Goal: Task Accomplishment & Management: Use online tool/utility

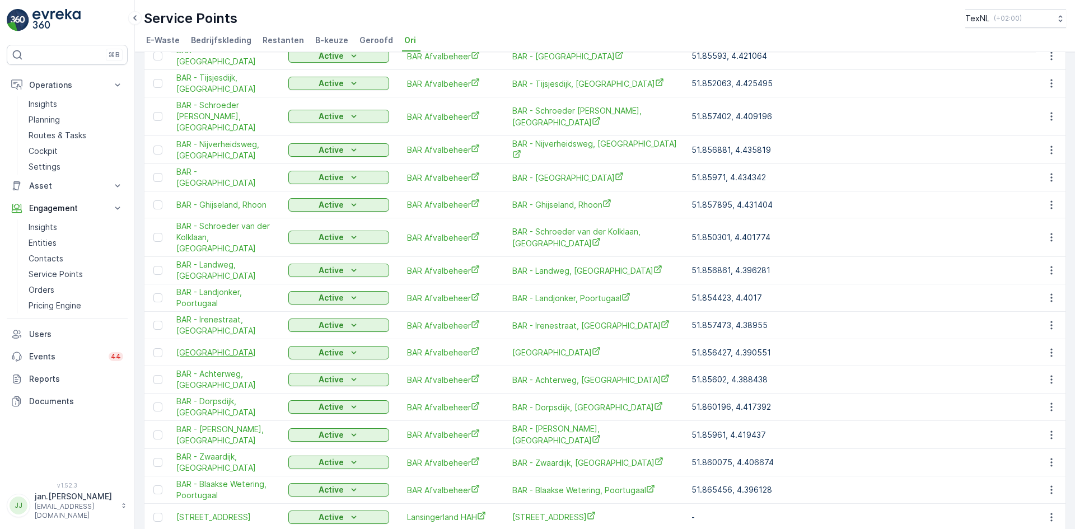
scroll to position [1060, 0]
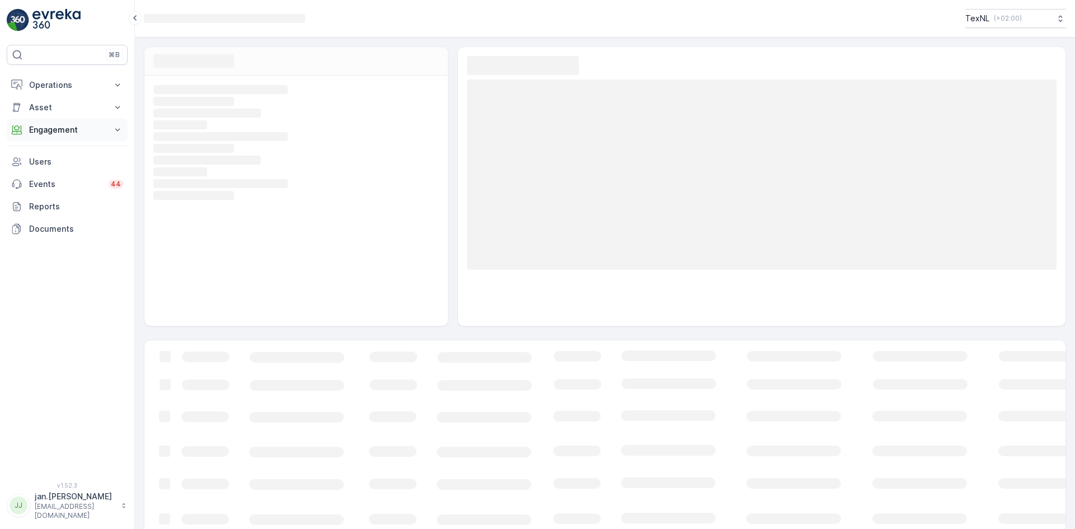
click at [66, 124] on p "Engagement" at bounding box center [67, 129] width 76 height 11
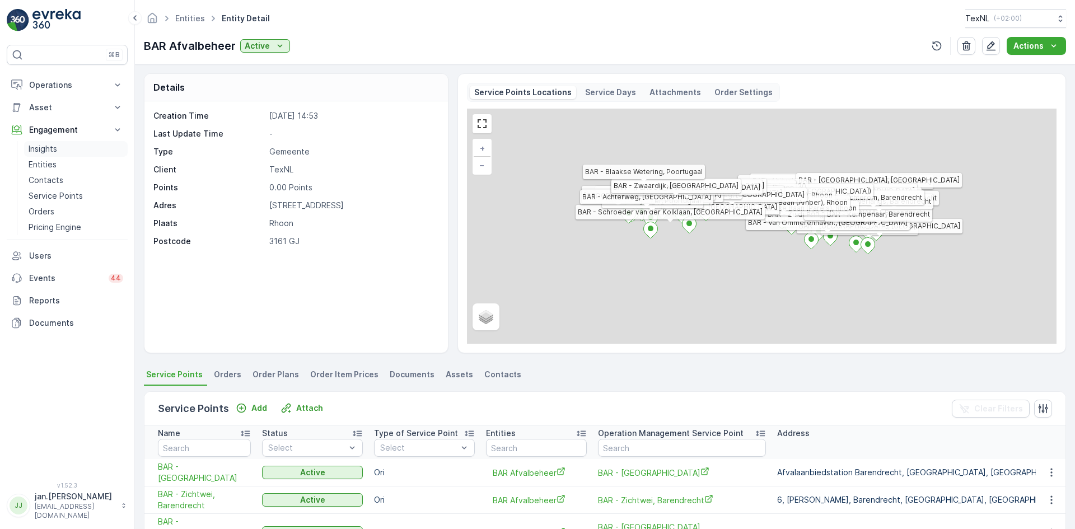
click at [53, 148] on p "Insights" at bounding box center [43, 148] width 29 height 11
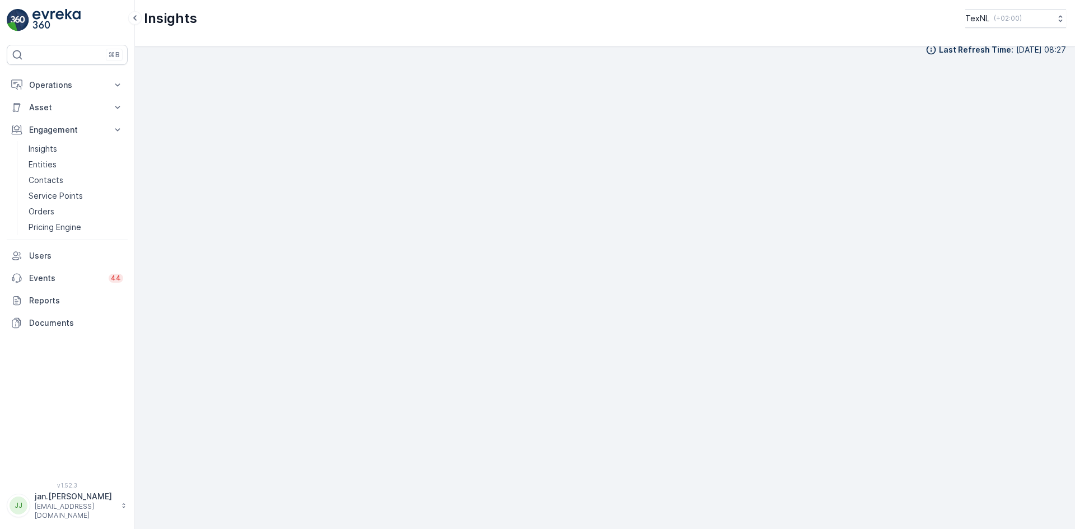
scroll to position [13, 0]
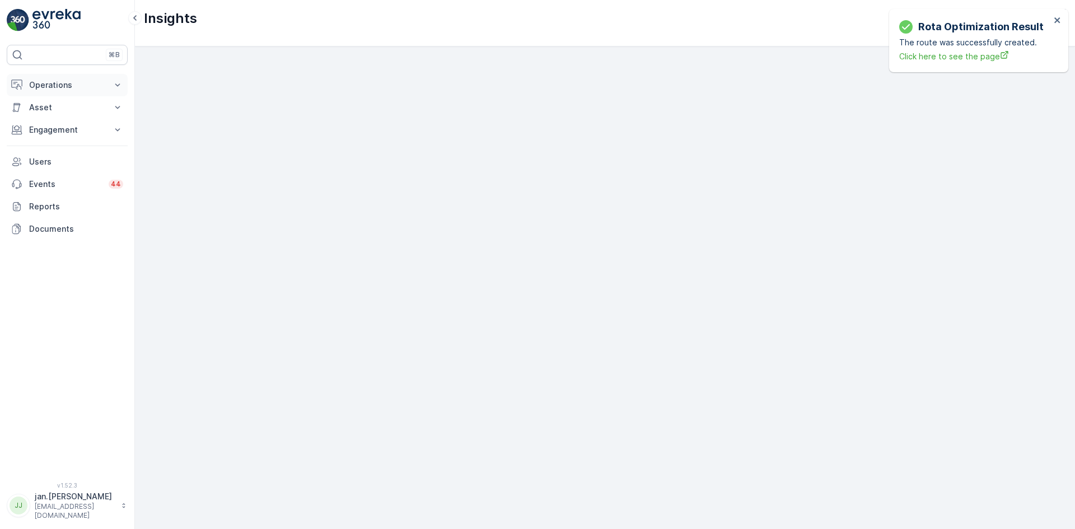
click at [73, 80] on p "Operations" at bounding box center [67, 85] width 76 height 11
click at [49, 139] on p "Routes & Tasks" at bounding box center [58, 135] width 58 height 11
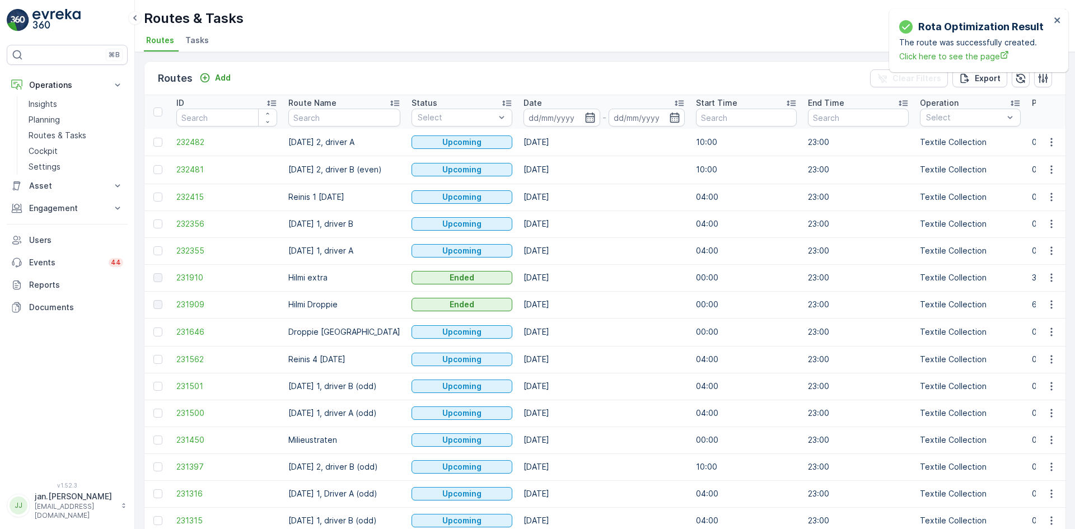
click at [575, 121] on input at bounding box center [562, 118] width 77 height 18
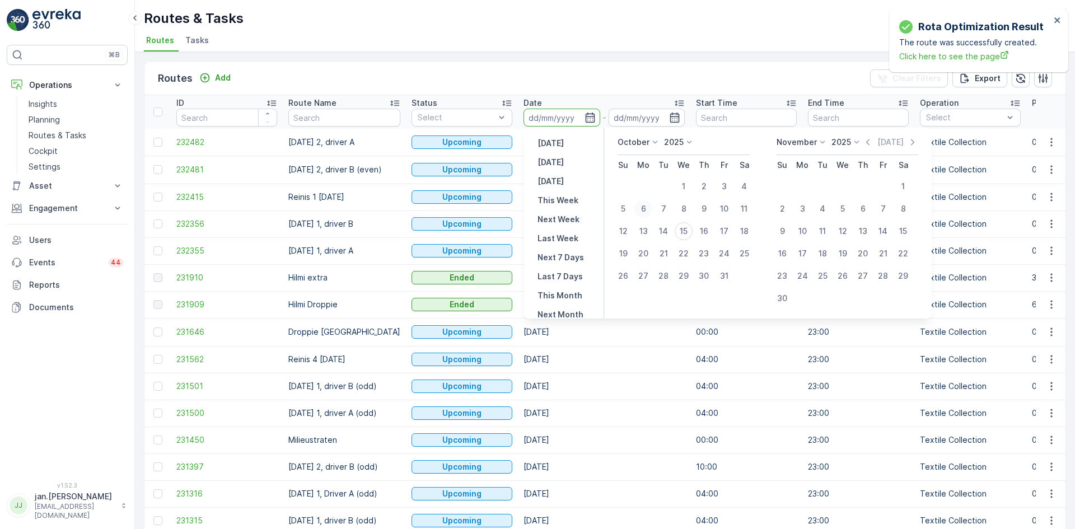
click at [641, 208] on div "6" at bounding box center [644, 209] width 18 height 18
type input "06.10.2025"
click at [641, 208] on div "6" at bounding box center [644, 209] width 18 height 18
type input "06.10.2025"
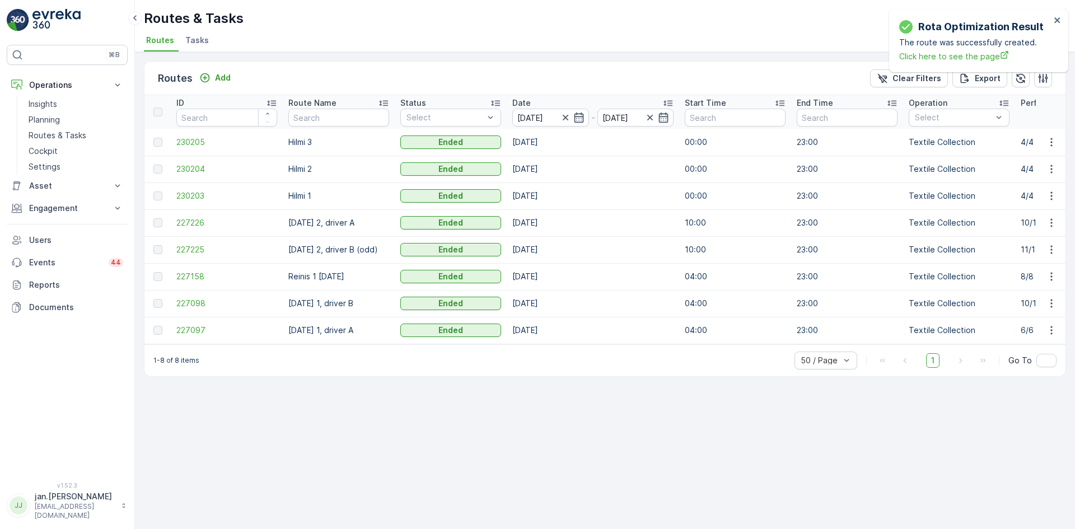
click at [199, 148] on td "230205" at bounding box center [227, 142] width 112 height 27
click at [198, 146] on span "230205" at bounding box center [226, 142] width 101 height 11
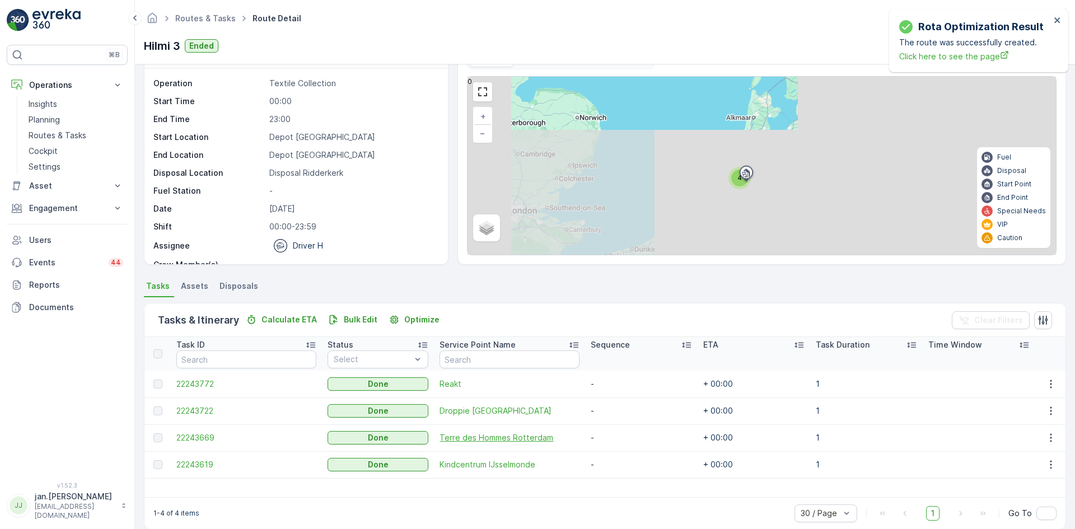
scroll to position [48, 0]
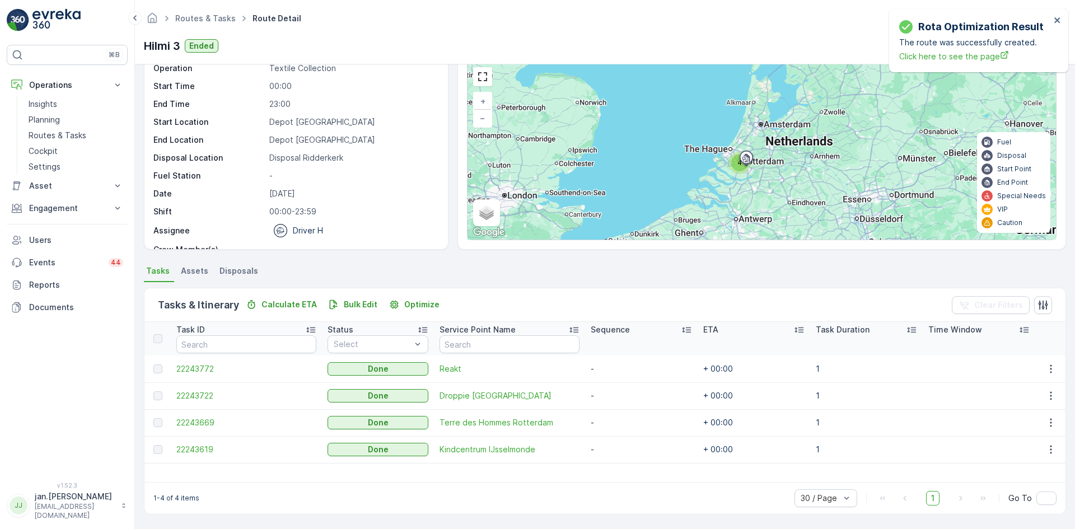
click at [241, 268] on span "Disposals" at bounding box center [239, 270] width 39 height 11
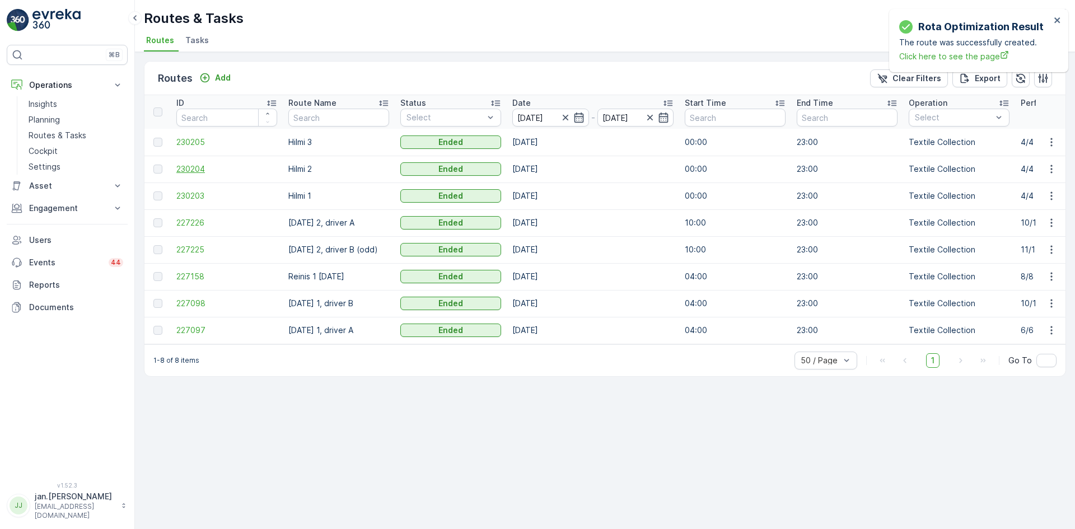
click at [203, 168] on span "230204" at bounding box center [226, 169] width 101 height 11
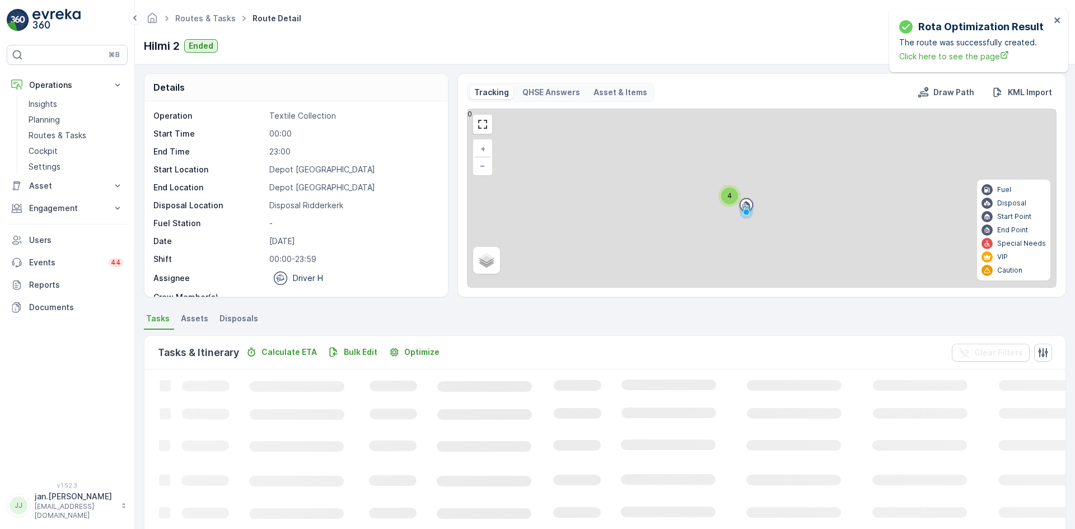
click at [241, 318] on span "Disposals" at bounding box center [239, 318] width 39 height 11
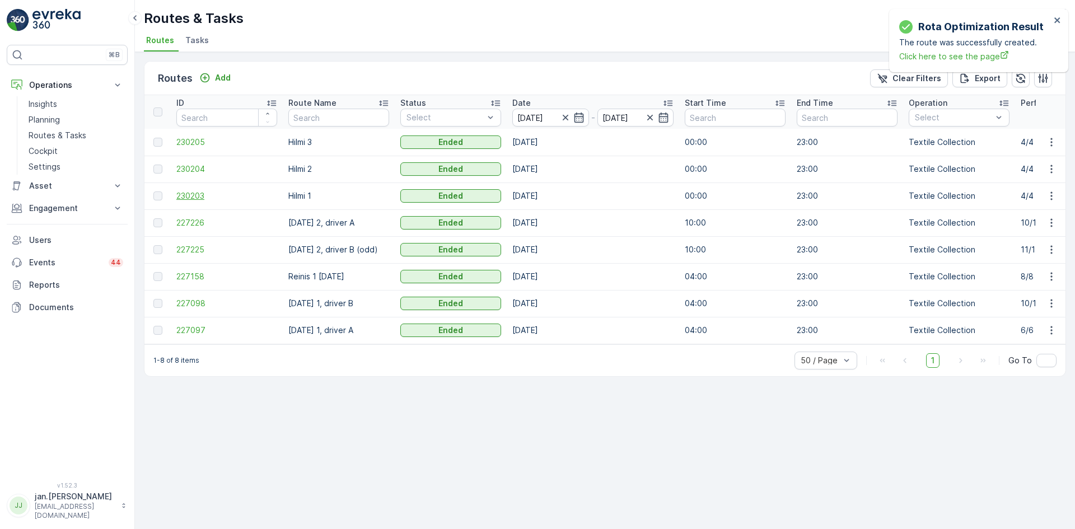
click at [184, 192] on span "230203" at bounding box center [226, 195] width 101 height 11
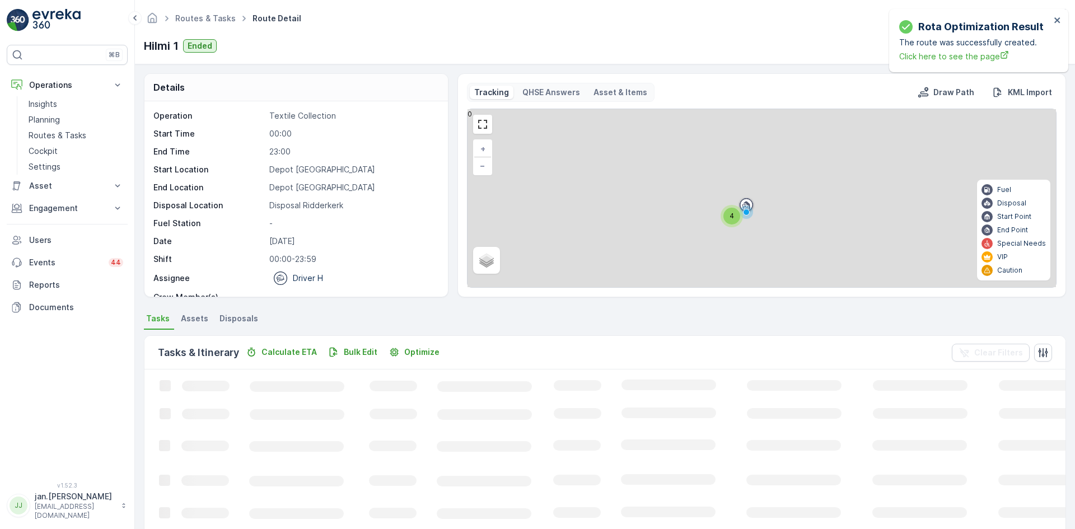
click at [240, 318] on span "Disposals" at bounding box center [239, 318] width 39 height 11
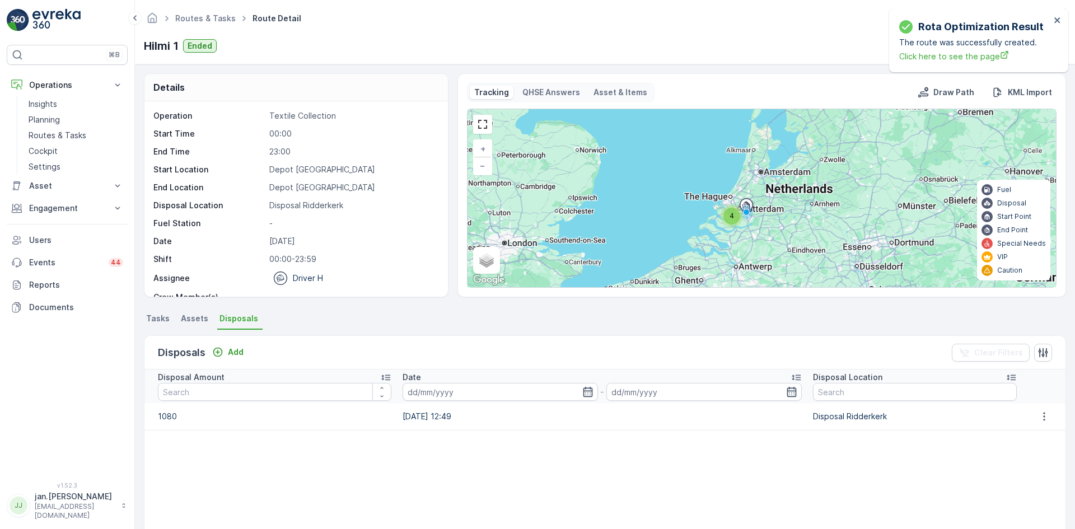
click at [155, 321] on span "Tasks" at bounding box center [158, 318] width 24 height 11
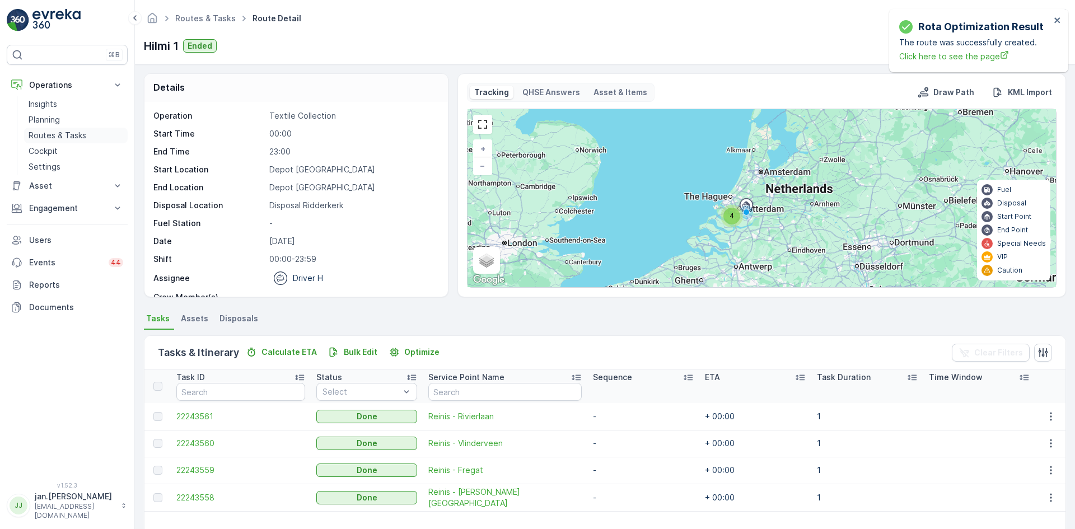
click at [62, 134] on p "Routes & Tasks" at bounding box center [58, 135] width 58 height 11
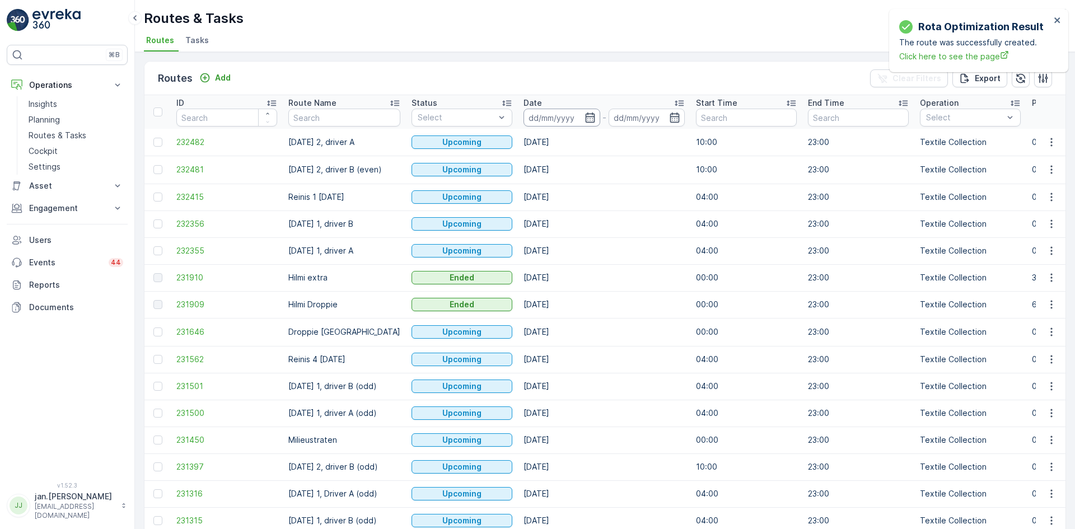
click at [549, 116] on input at bounding box center [562, 118] width 77 height 18
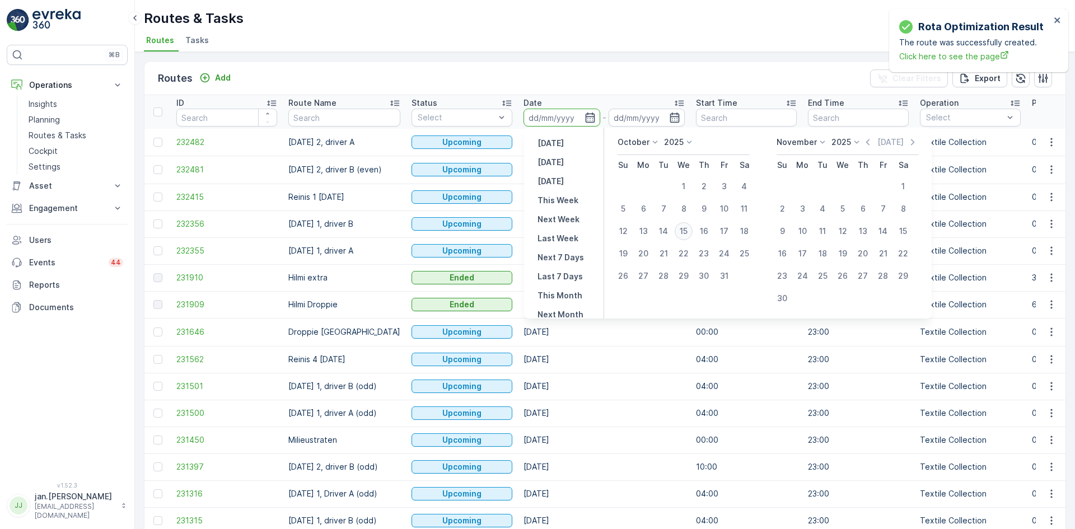
click at [685, 234] on div "15" at bounding box center [684, 231] width 18 height 18
type input "15.10.2025"
click at [685, 234] on div "15" at bounding box center [684, 231] width 18 height 18
type input "15.10.2025"
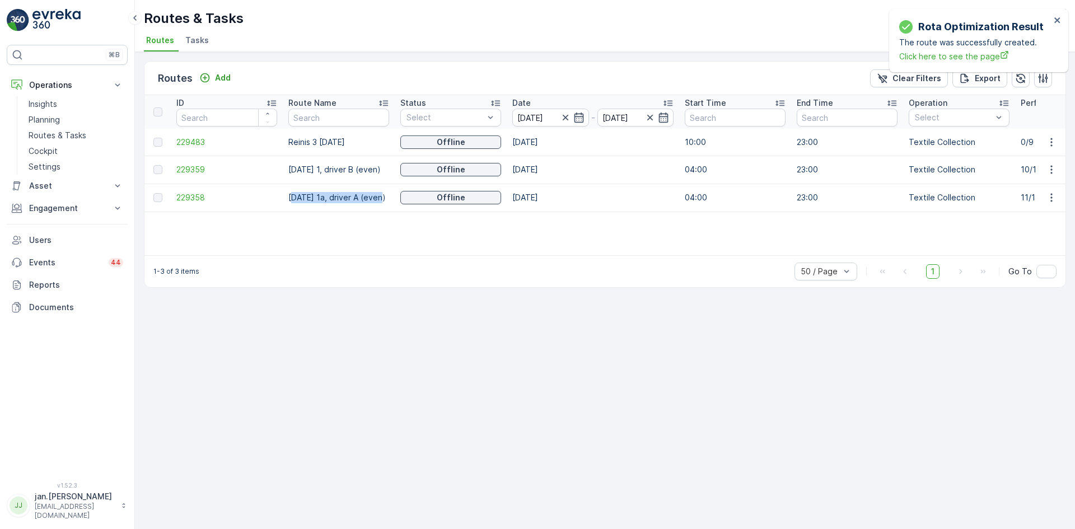
drag, startPoint x: 385, startPoint y: 204, endPoint x: 293, endPoint y: 199, distance: 91.4
click at [295, 199] on td "Wednesday 1a, driver A (even)" at bounding box center [339, 198] width 112 height 28
click at [40, 207] on p "Engagement" at bounding box center [67, 208] width 76 height 11
click at [39, 226] on p "Insights" at bounding box center [43, 227] width 29 height 11
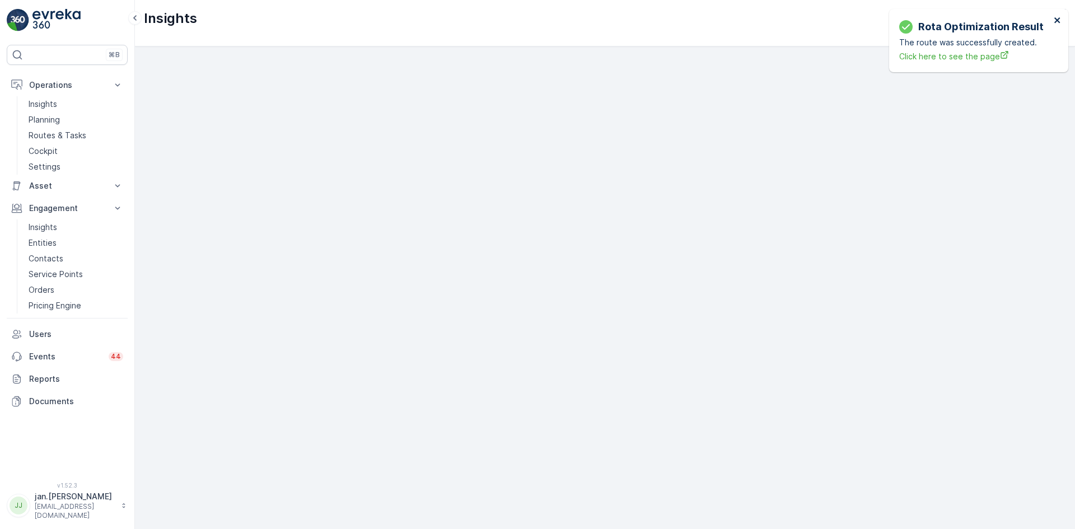
click at [1058, 20] on icon "close" at bounding box center [1058, 20] width 6 height 6
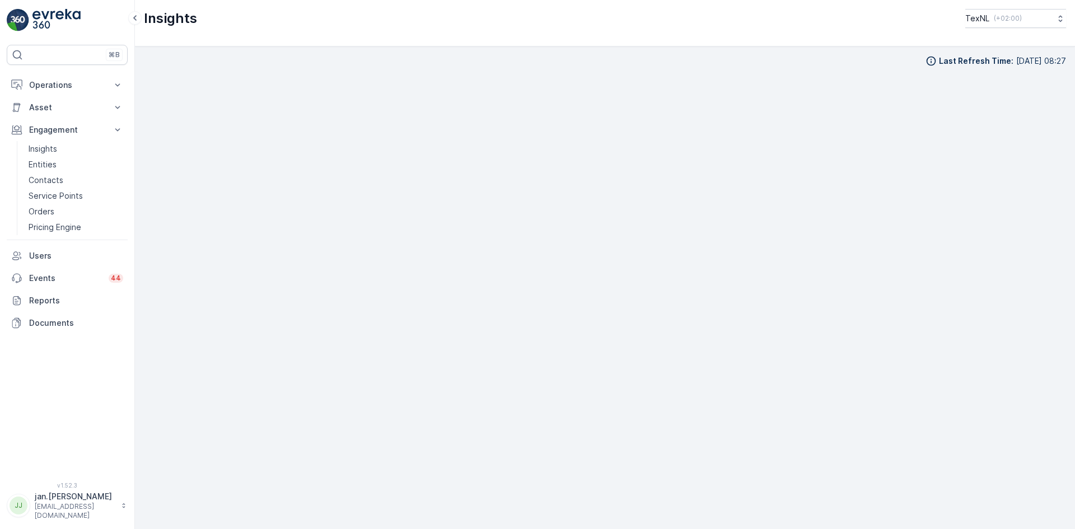
scroll to position [11, 0]
click at [62, 87] on p "Operations" at bounding box center [67, 85] width 76 height 11
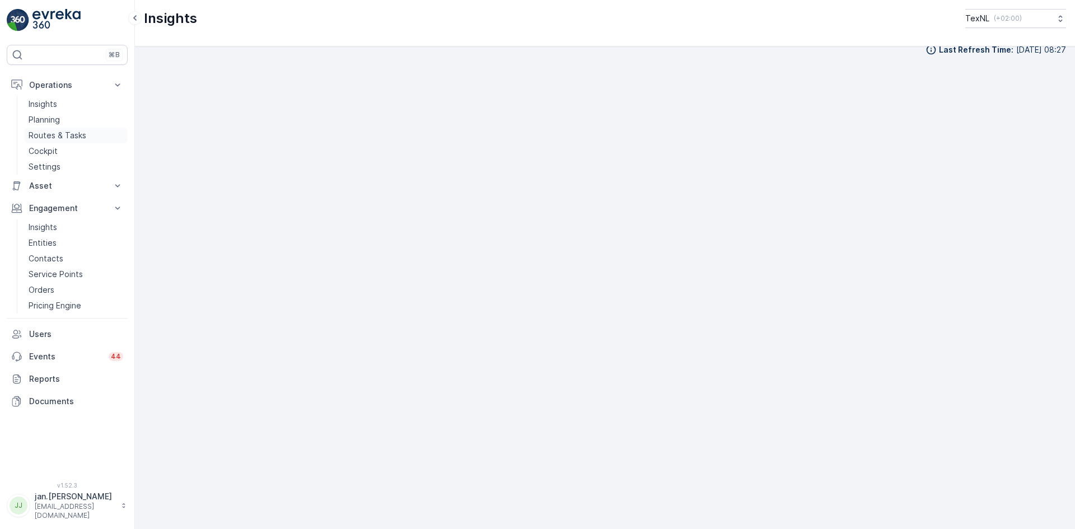
click at [51, 137] on p "Routes & Tasks" at bounding box center [58, 135] width 58 height 11
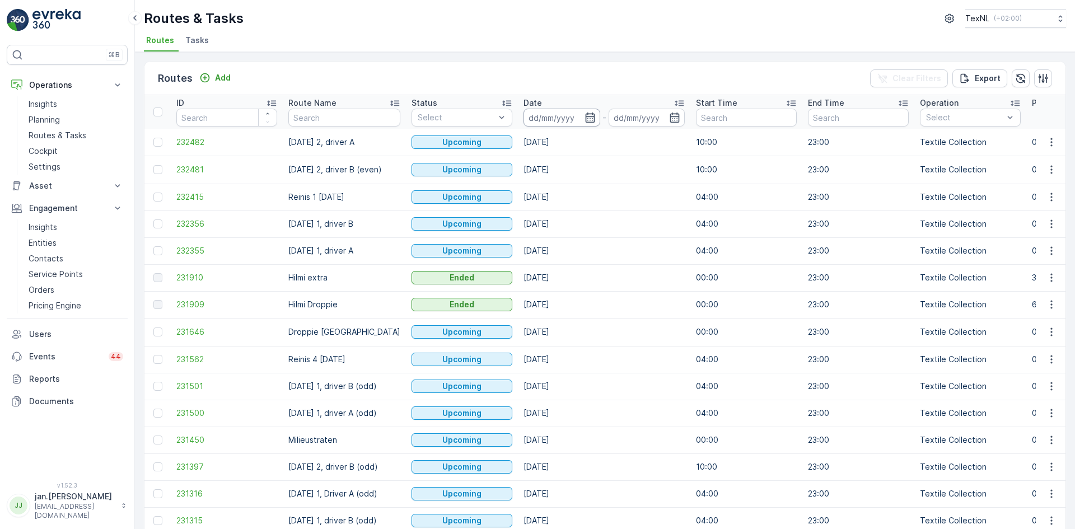
click at [580, 114] on input at bounding box center [562, 118] width 77 height 18
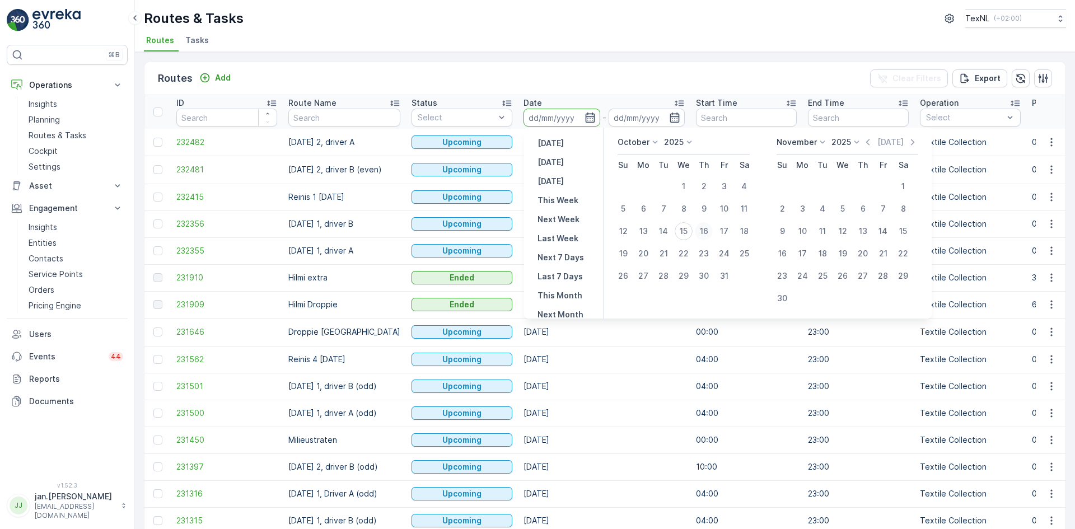
click at [707, 229] on div "16" at bounding box center [704, 231] width 18 height 18
type input "[DATE]"
click at [707, 229] on div "16" at bounding box center [704, 231] width 18 height 18
type input "[DATE]"
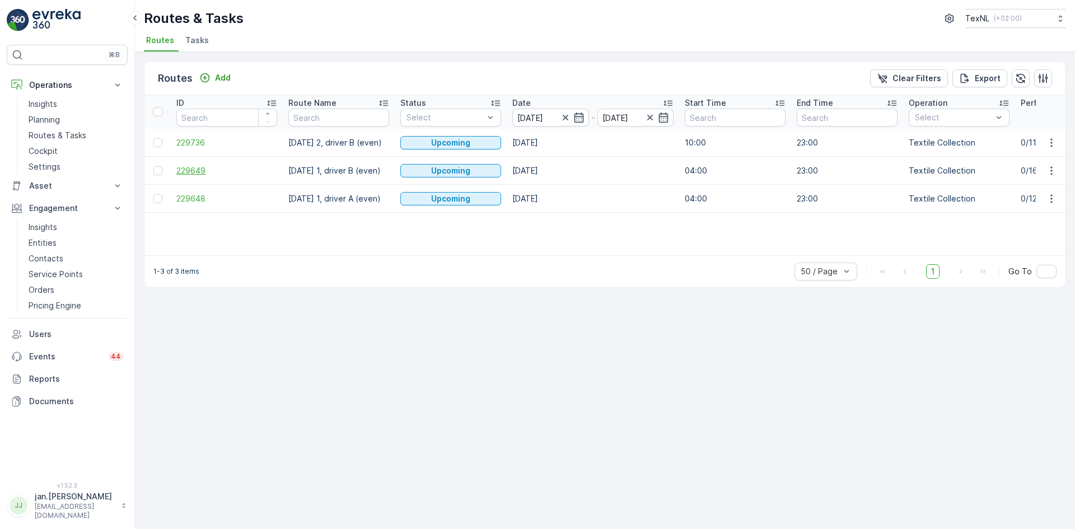
click at [204, 172] on span "229649" at bounding box center [226, 170] width 101 height 11
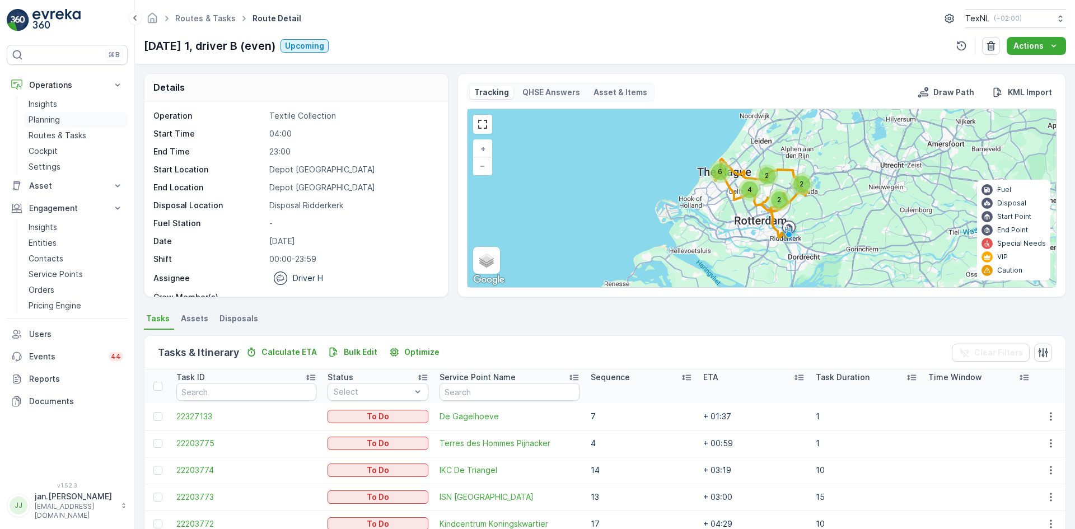
click at [59, 119] on p "Planning" at bounding box center [44, 119] width 31 height 11
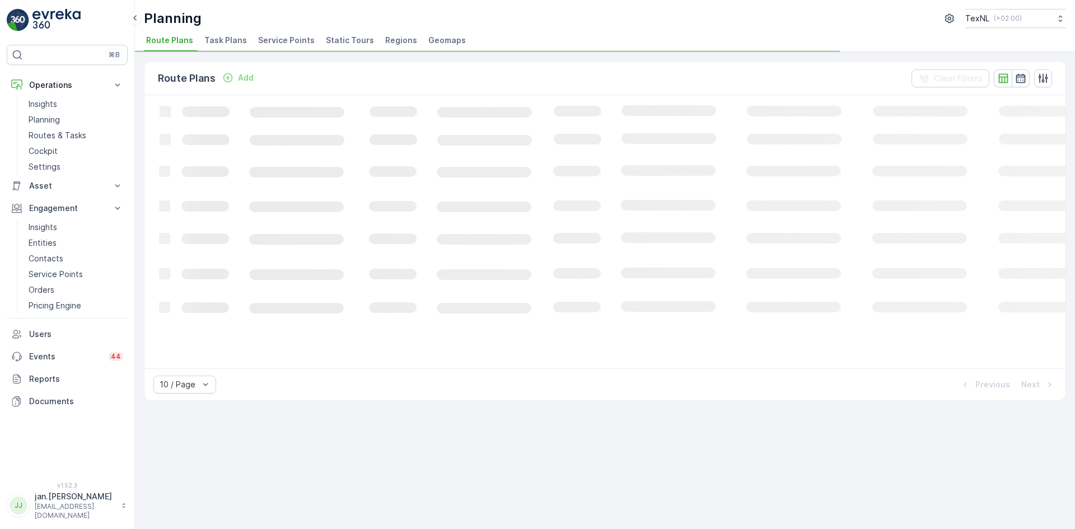
click at [273, 37] on span "Service Points" at bounding box center [286, 40] width 57 height 11
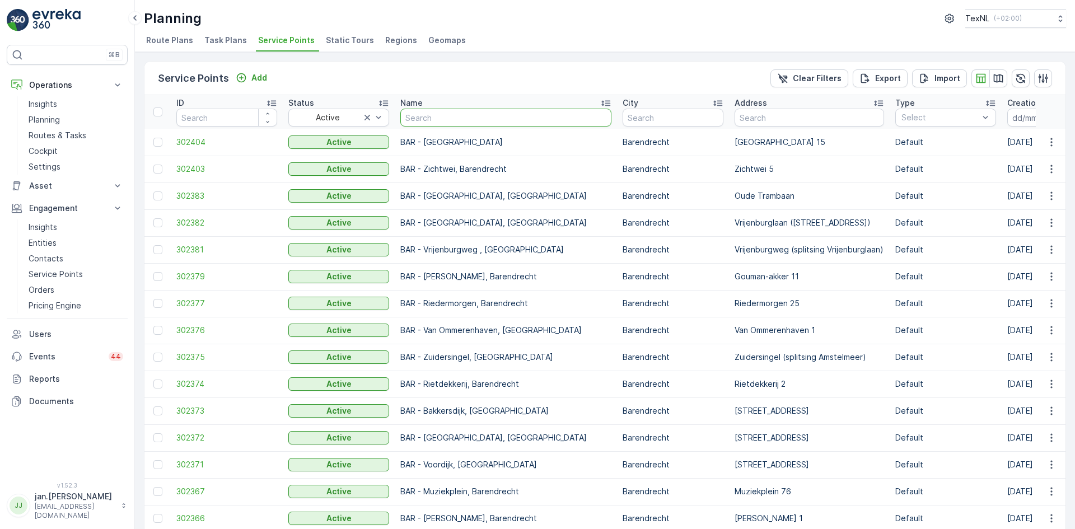
click at [453, 117] on input "text" at bounding box center [505, 118] width 211 height 18
type input "mos"
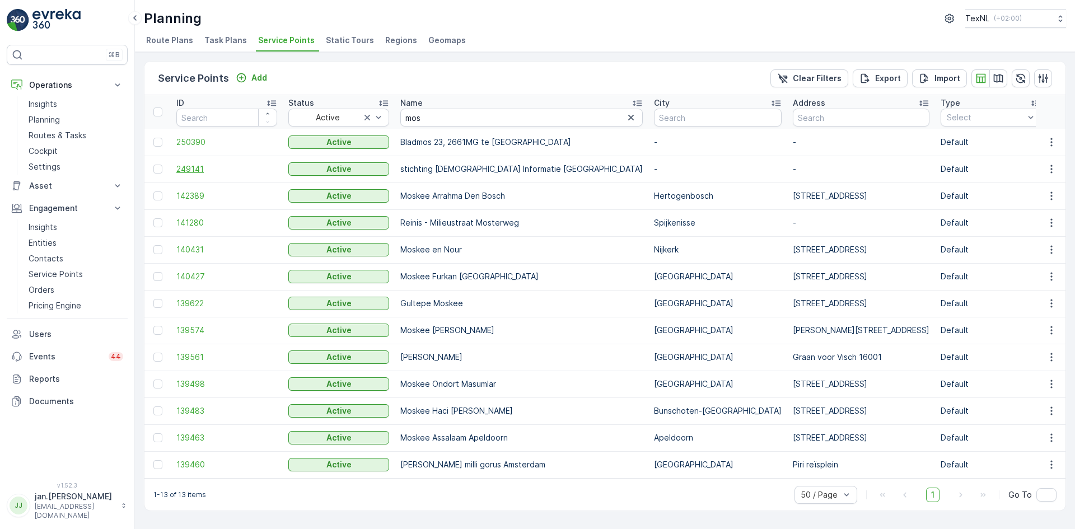
click at [213, 166] on span "249141" at bounding box center [226, 169] width 101 height 11
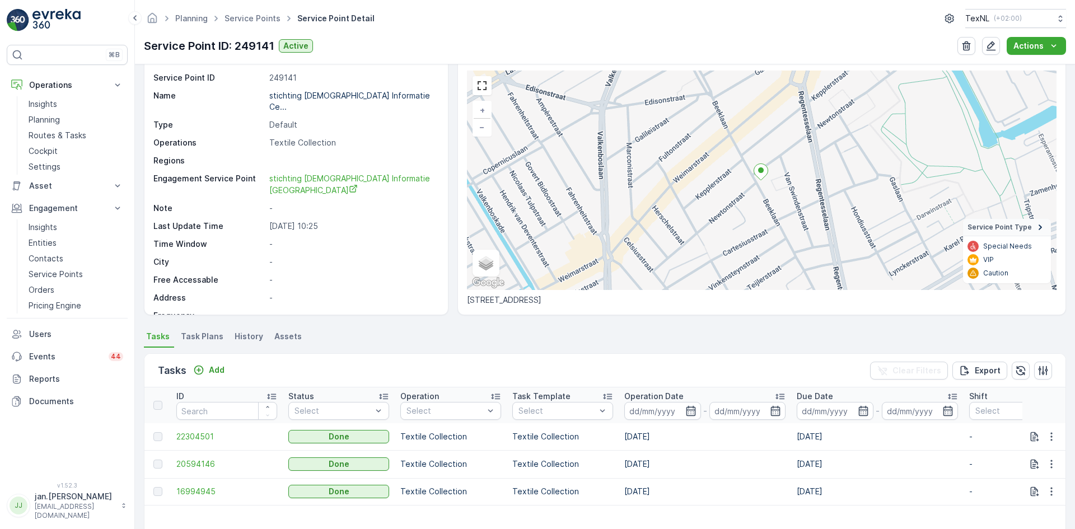
scroll to position [56, 0]
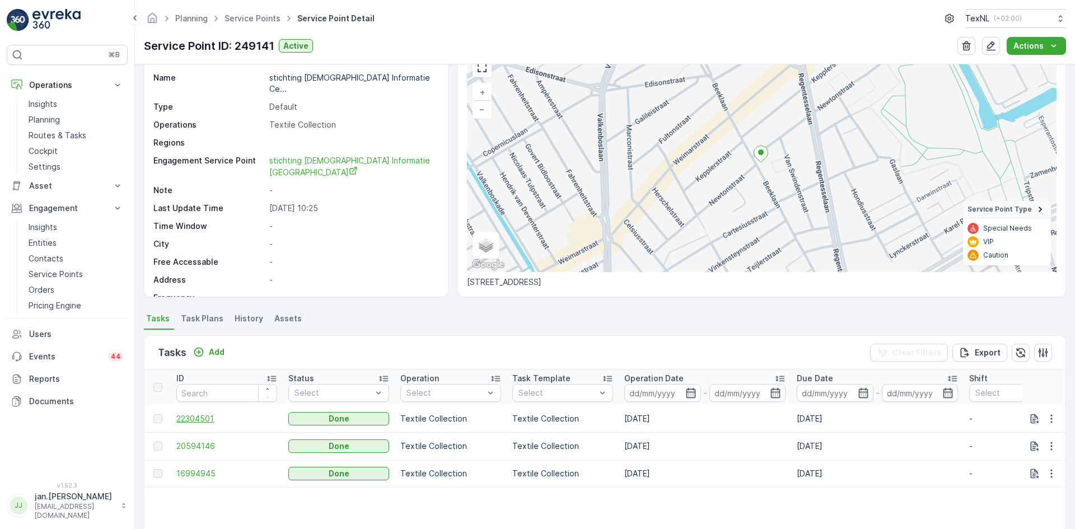
click at [203, 416] on span "22304501" at bounding box center [226, 418] width 101 height 11
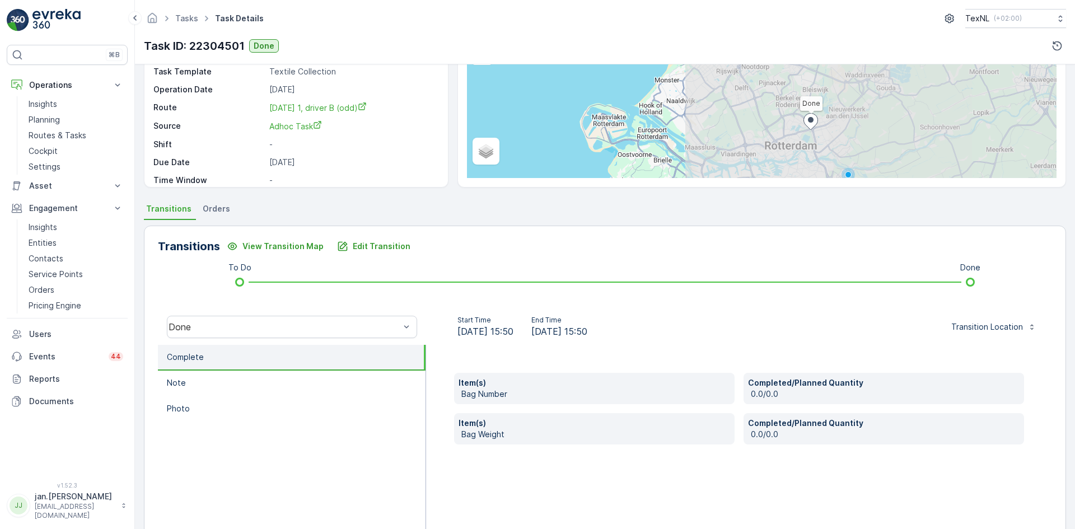
scroll to position [112, 0]
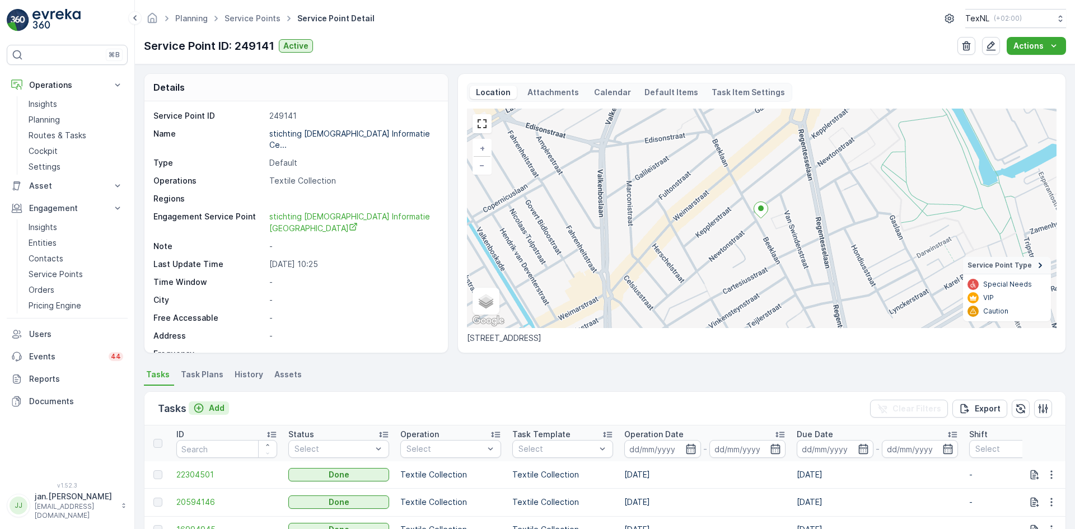
click at [216, 409] on p "Add" at bounding box center [217, 408] width 16 height 11
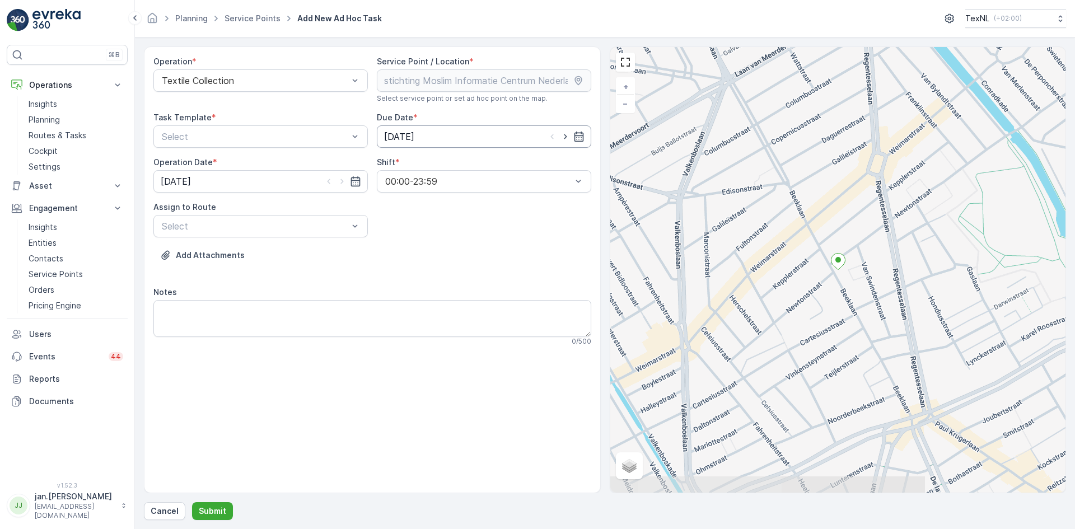
click at [418, 131] on input "15.10.2025" at bounding box center [484, 136] width 215 height 22
click at [476, 255] on div "16" at bounding box center [477, 253] width 18 height 18
type input "[DATE]"
drag, startPoint x: 197, startPoint y: 179, endPoint x: 205, endPoint y: 185, distance: 10.0
click at [197, 178] on input "15.10.2025" at bounding box center [260, 181] width 215 height 22
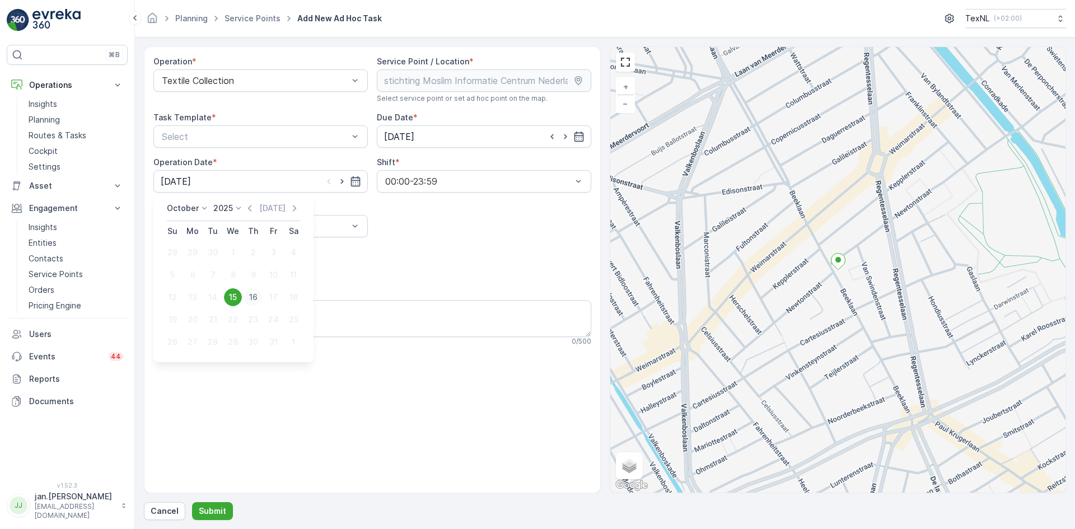
click at [257, 293] on div "16" at bounding box center [253, 297] width 18 height 18
type input "[DATE]"
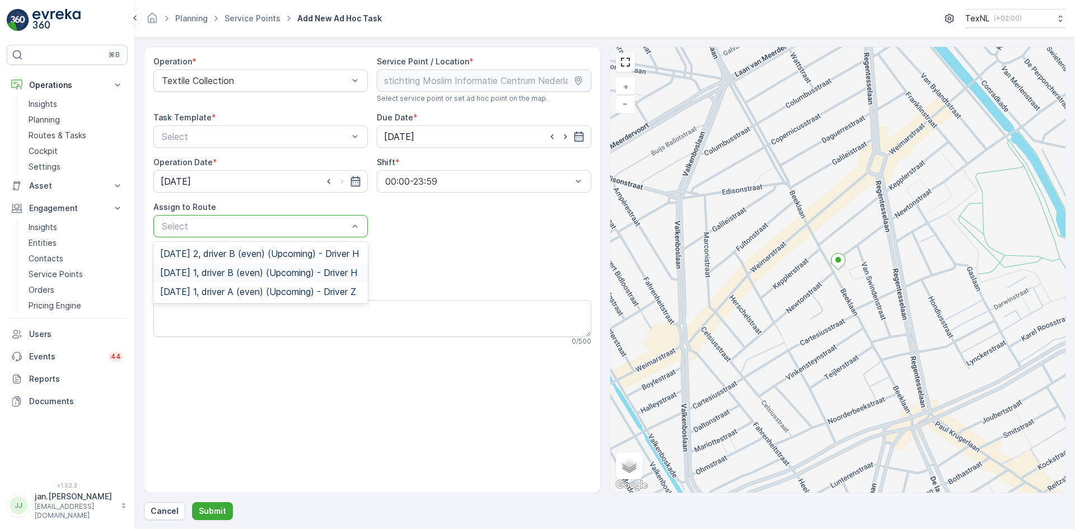
click at [224, 278] on span "Thursday 1, driver B (even) (Upcoming) - Driver H" at bounding box center [258, 273] width 197 height 10
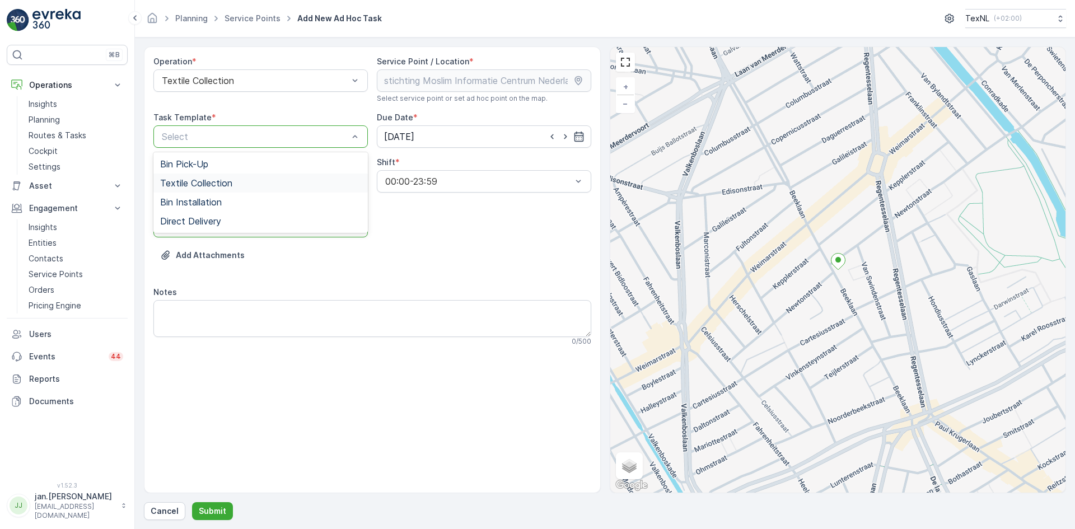
click at [222, 180] on span "Textile Collection" at bounding box center [196, 183] width 72 height 10
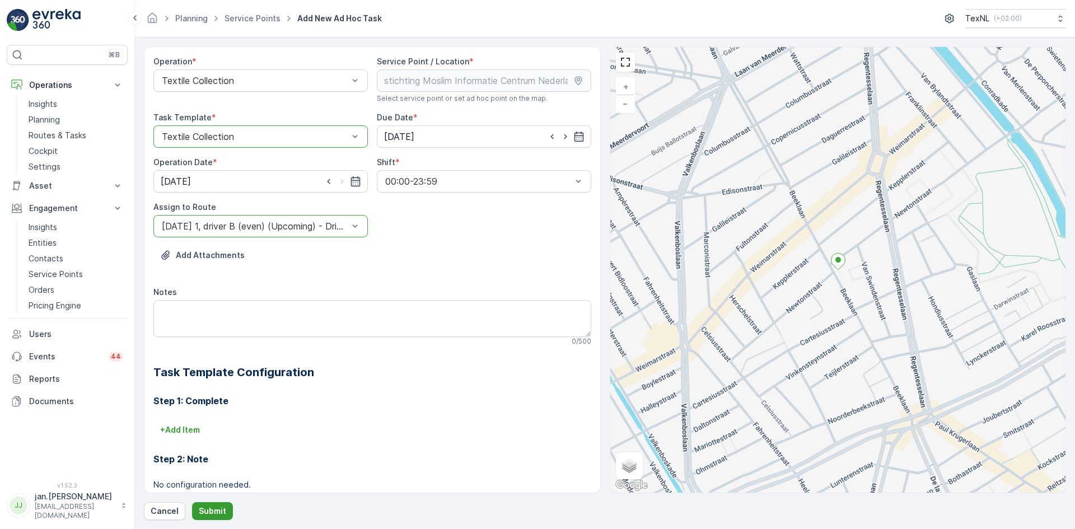
click at [211, 510] on p "Submit" at bounding box center [212, 511] width 27 height 11
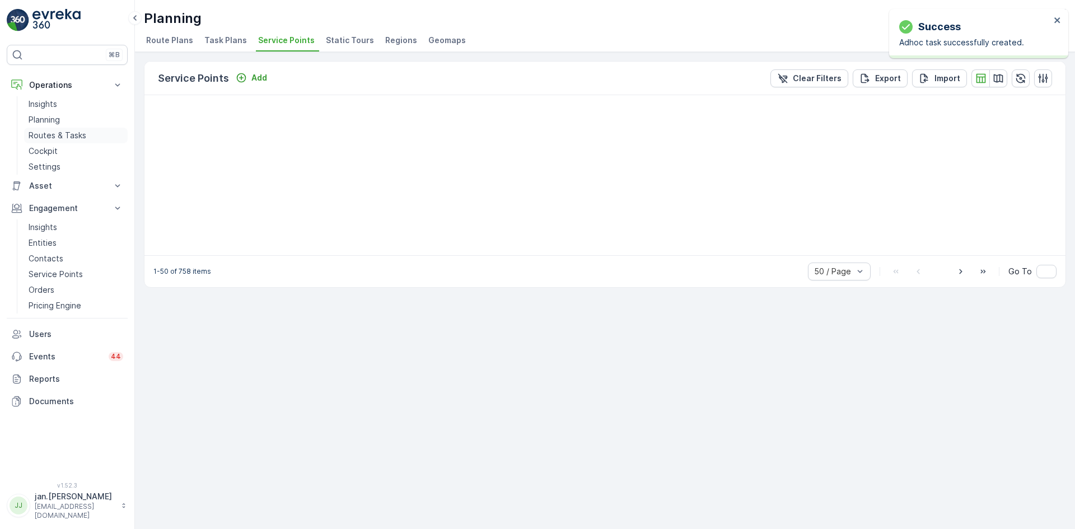
click at [68, 134] on p "Routes & Tasks" at bounding box center [58, 135] width 58 height 11
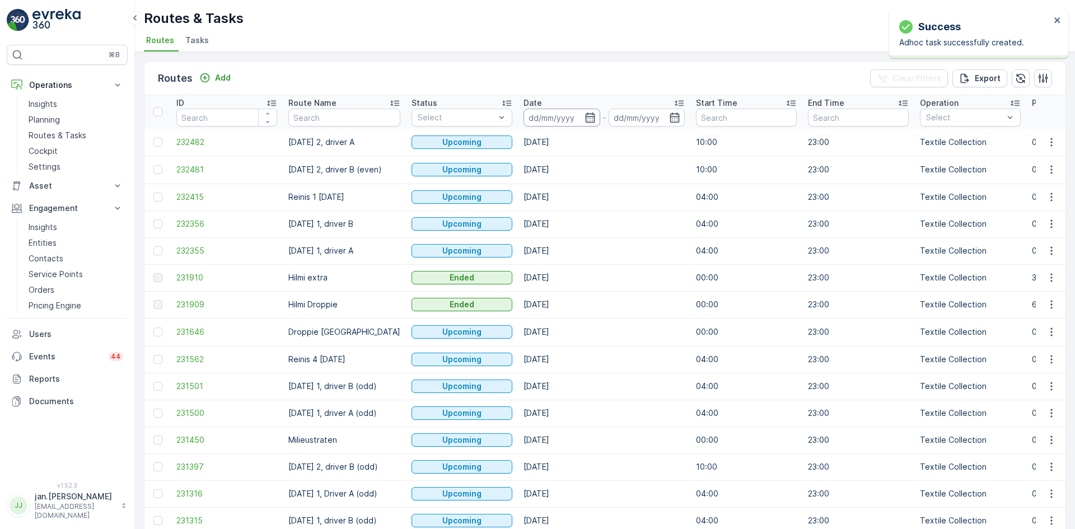
click at [551, 117] on input at bounding box center [562, 118] width 77 height 18
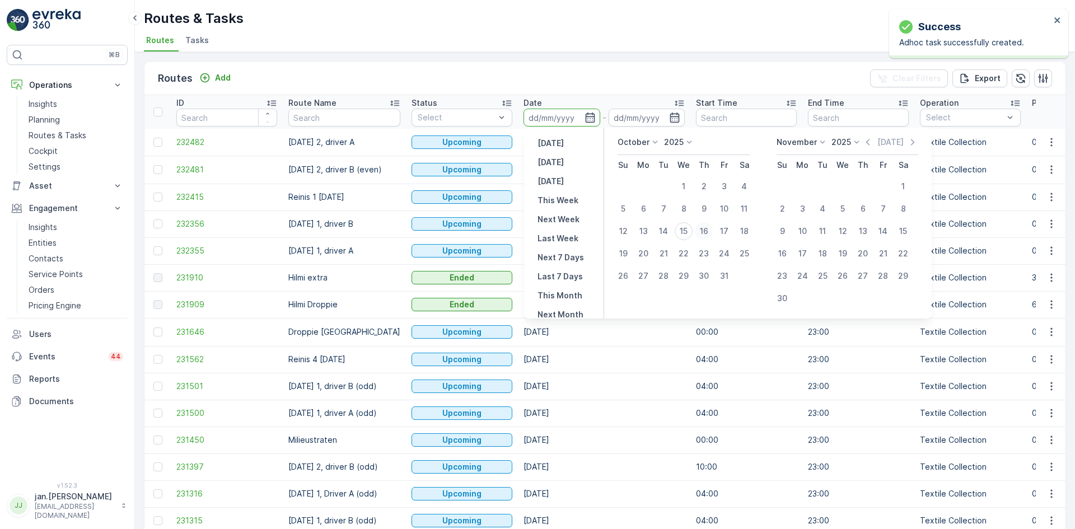
click at [706, 230] on div "16" at bounding box center [704, 231] width 18 height 18
type input "[DATE]"
click at [706, 229] on div "16" at bounding box center [704, 231] width 18 height 18
type input "[DATE]"
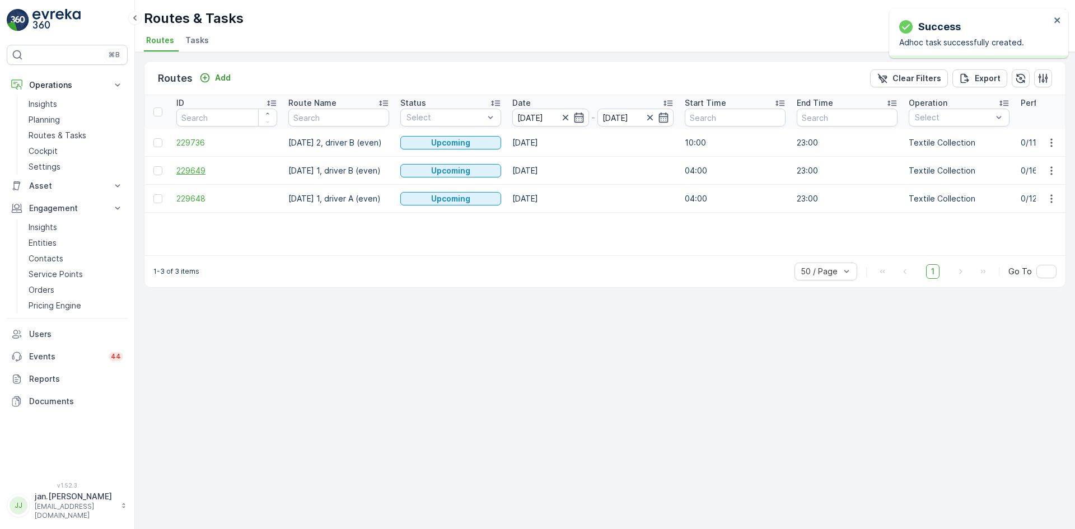
click at [199, 174] on span "229649" at bounding box center [226, 170] width 101 height 11
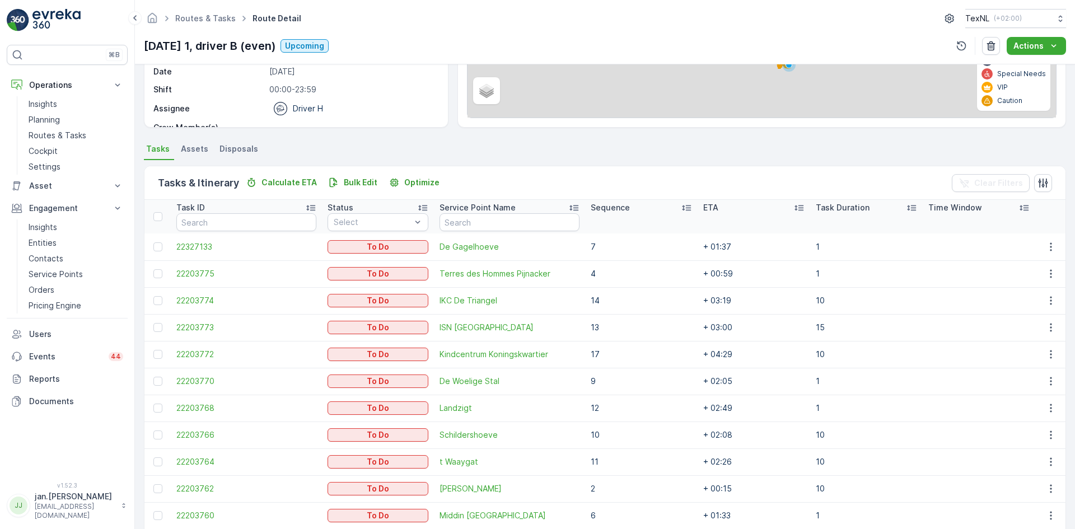
scroll to position [352, 0]
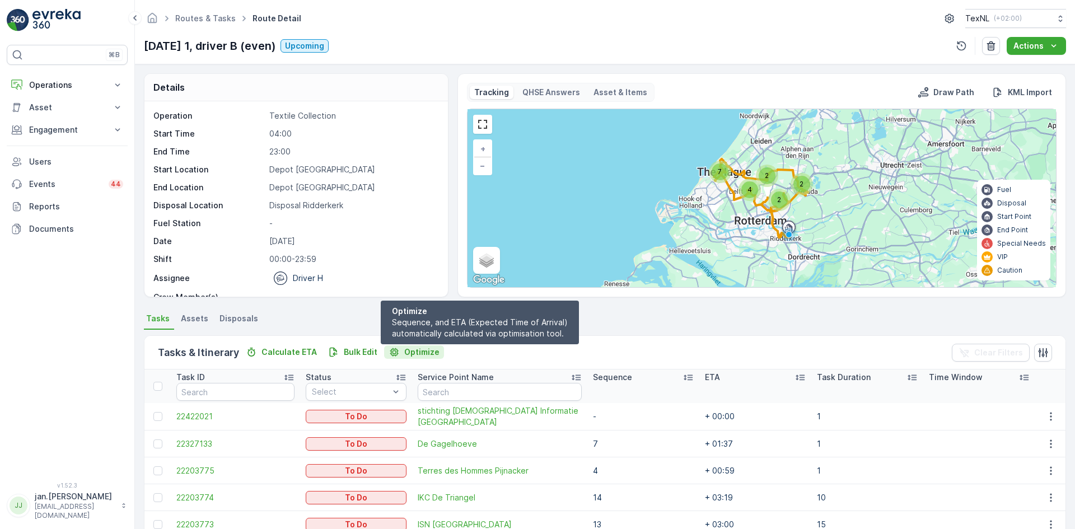
click at [428, 351] on p "Optimize" at bounding box center [421, 352] width 35 height 11
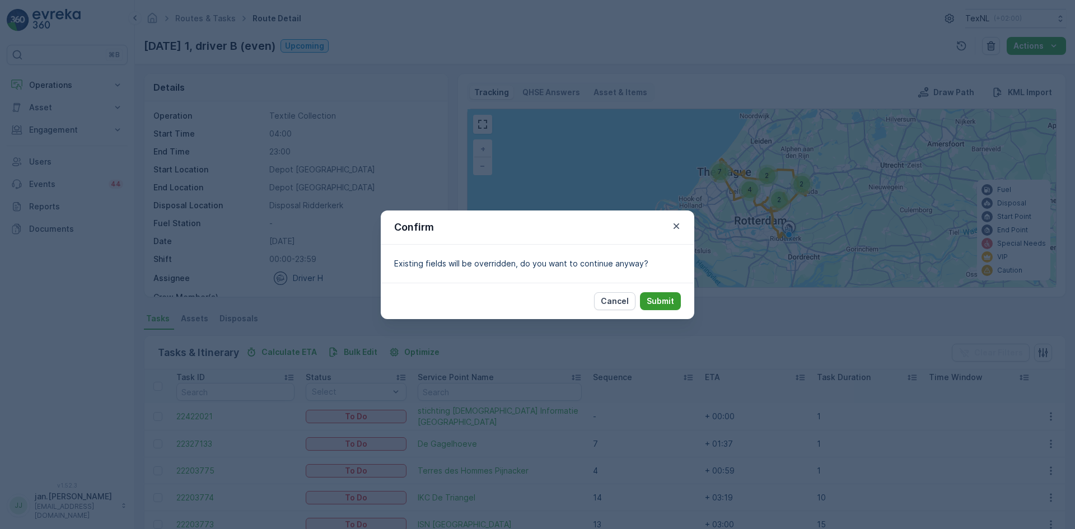
click at [666, 304] on p "Submit" at bounding box center [660, 301] width 27 height 11
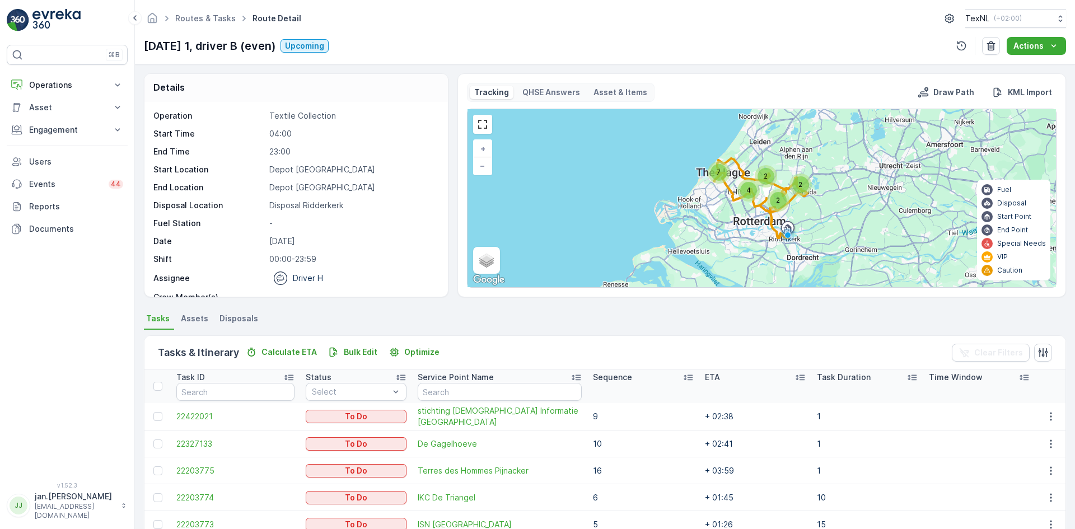
click at [644, 379] on div "Sequence" at bounding box center [643, 377] width 101 height 11
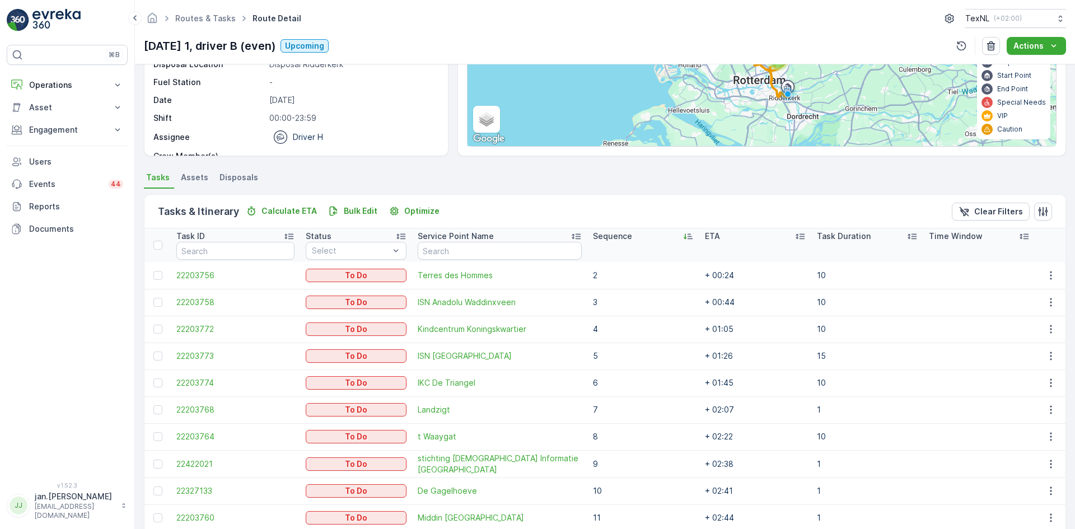
scroll to position [168, 0]
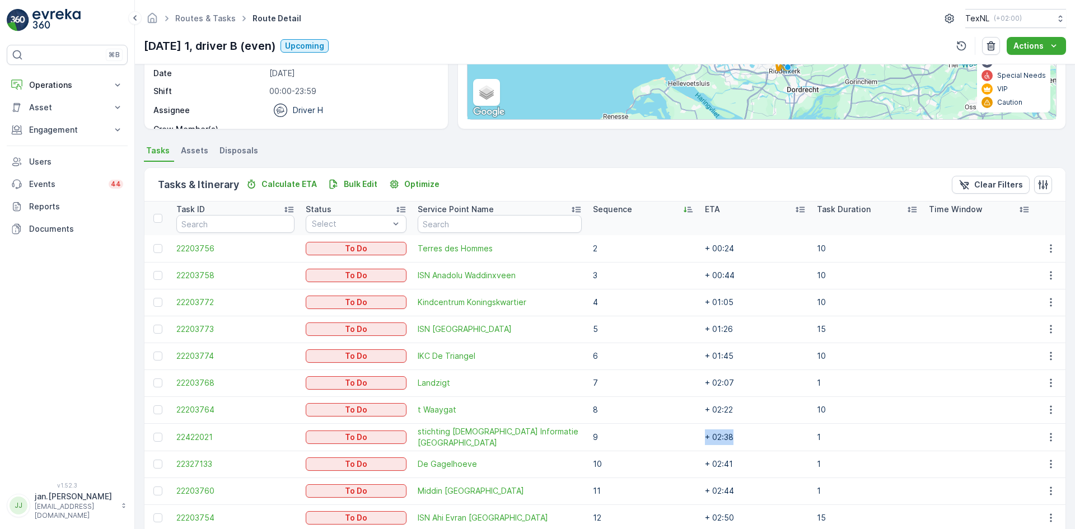
drag, startPoint x: 733, startPoint y: 440, endPoint x: 686, endPoint y: 439, distance: 47.1
click at [686, 439] on tr "22422021 To Do stichting [DEMOGRAPHIC_DATA] Informatie Centrum [GEOGRAPHIC_DATA…" at bounding box center [605, 436] width 921 height 27
click at [71, 128] on p "Engagement" at bounding box center [67, 129] width 76 height 11
click at [57, 197] on p "Service Points" at bounding box center [56, 195] width 54 height 11
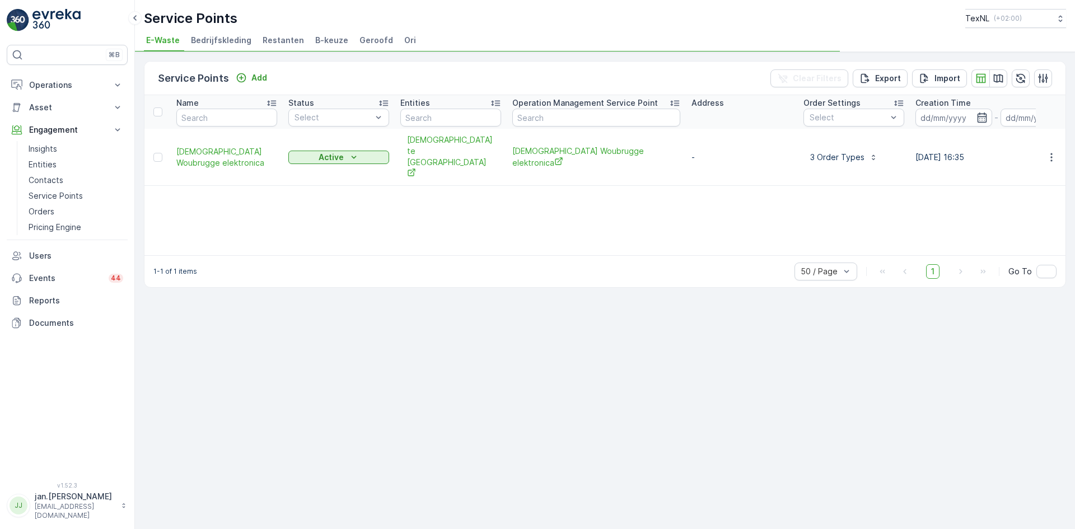
click at [404, 41] on span "Ori" at bounding box center [410, 40] width 12 height 11
